Goal: Task Accomplishment & Management: Manage account settings

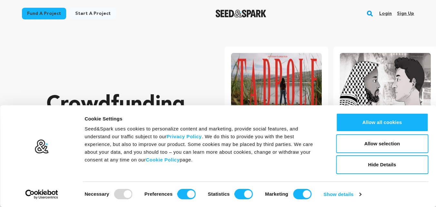
click at [411, 11] on link "Sign up" at bounding box center [405, 13] width 17 height 10
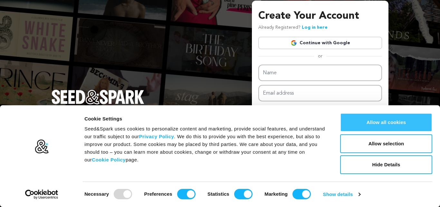
click at [390, 124] on button "Allow all cookies" at bounding box center [387, 122] width 92 height 19
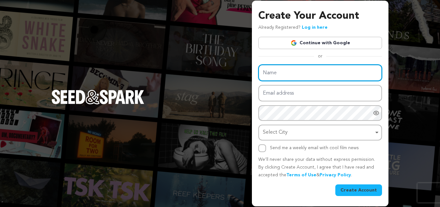
click at [279, 71] on input "Name" at bounding box center [321, 72] width 124 height 16
paste input "Lazer Mania"
type input "Lazer Mania"
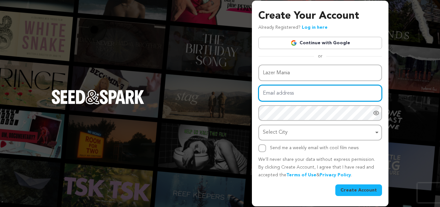
click at [274, 98] on input "Email address" at bounding box center [321, 93] width 124 height 16
paste input "[EMAIL_ADDRESS][DOMAIN_NAME]"
type input "[EMAIL_ADDRESS][DOMAIN_NAME]"
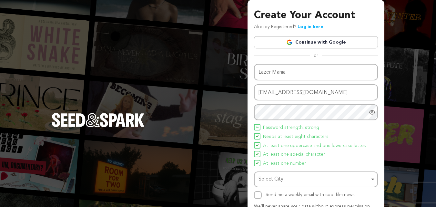
click at [275, 137] on span "Needs at least eight characters." at bounding box center [296, 137] width 66 height 8
click at [275, 178] on div "Select City Remove item" at bounding box center [313, 178] width 111 height 9
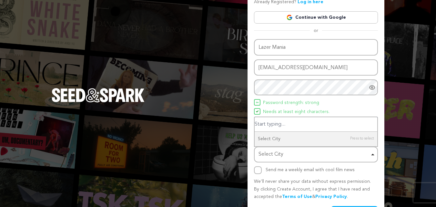
scroll to position [32, 0]
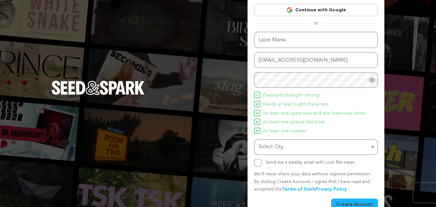
click at [267, 149] on div "Select City Remove item" at bounding box center [313, 146] width 111 height 9
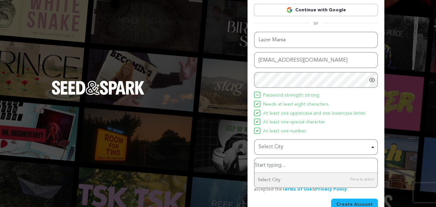
click at [269, 165] on input "Select City" at bounding box center [315, 165] width 123 height 15
paste input "Hamilton"
type input "Hamilton"
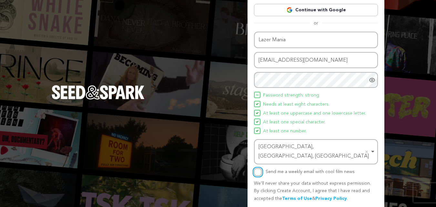
click at [258, 168] on input "Send me a weekly email with cool film news" at bounding box center [258, 172] width 8 height 8
checkbox input "true"
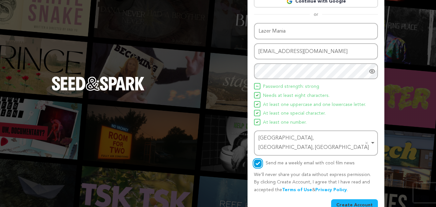
scroll to position [46, 0]
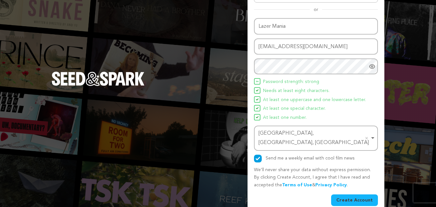
click at [363, 194] on button "Create Account" at bounding box center [354, 200] width 47 height 12
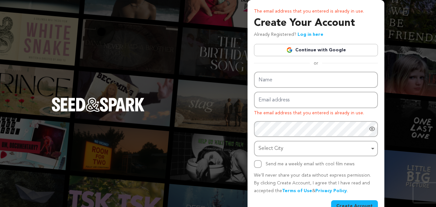
click at [302, 37] on link "Log in here" at bounding box center [310, 34] width 26 height 5
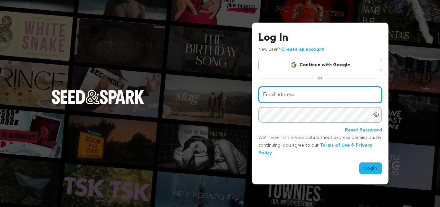
click at [278, 101] on input "Email address" at bounding box center [321, 94] width 124 height 16
paste input "[EMAIL_ADDRESS][DOMAIN_NAME]"
type input "[EMAIL_ADDRESS][DOMAIN_NAME]"
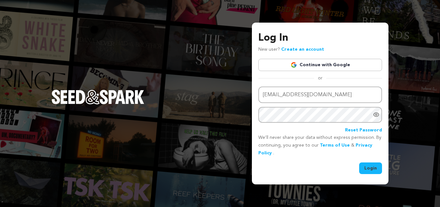
click at [377, 168] on button "Login" at bounding box center [371, 168] width 23 height 12
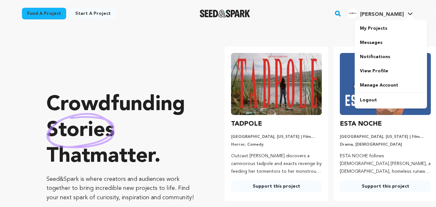
click at [395, 17] on span "[PERSON_NAME]" at bounding box center [382, 14] width 44 height 5
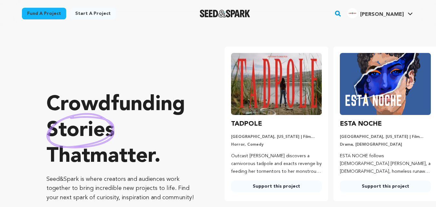
scroll to position [0, 83]
